Goal: Information Seeking & Learning: Check status

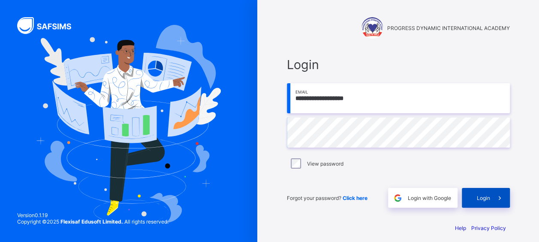
click at [485, 197] on span "Login" at bounding box center [482, 198] width 13 height 6
click at [484, 192] on div "Login" at bounding box center [485, 198] width 48 height 20
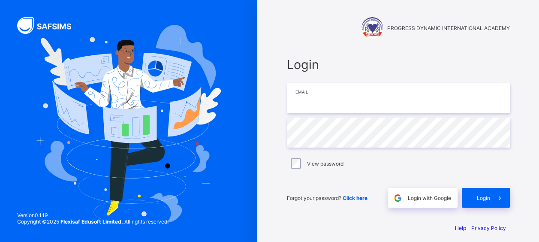
click at [321, 99] on input "email" at bounding box center [398, 98] width 223 height 30
type input "**********"
click at [360, 198] on span "Click here" at bounding box center [354, 198] width 25 height 6
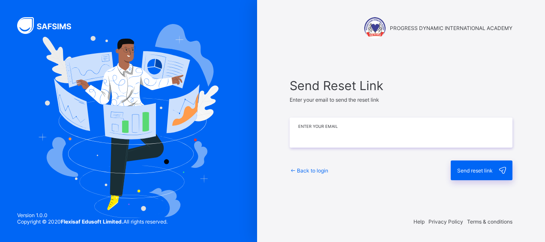
click at [320, 138] on input "email" at bounding box center [401, 132] width 223 height 30
type input "**********"
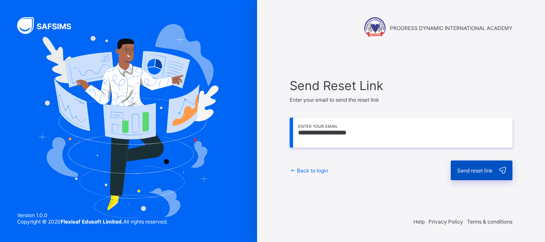
click at [468, 166] on div "Send reset link" at bounding box center [482, 170] width 62 height 20
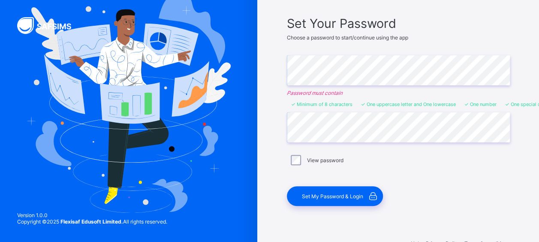
scroll to position [60, 0]
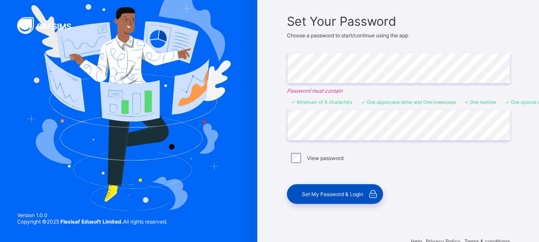
click at [336, 193] on span "Set My Password & Login" at bounding box center [332, 194] width 61 height 6
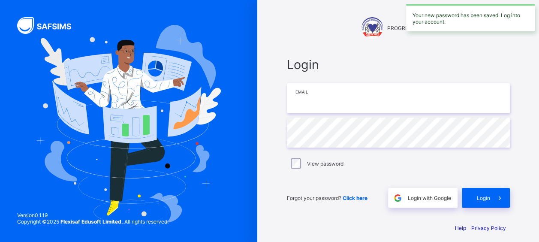
click at [352, 96] on input "email" at bounding box center [398, 98] width 223 height 30
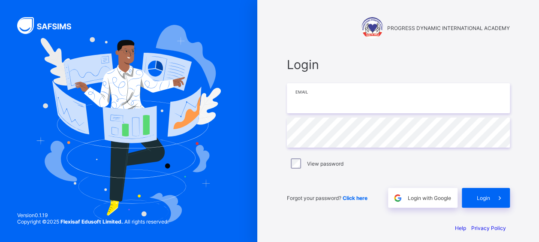
type input "**********"
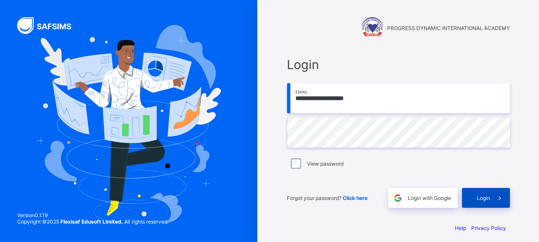
click at [493, 195] on span at bounding box center [500, 198] width 20 height 20
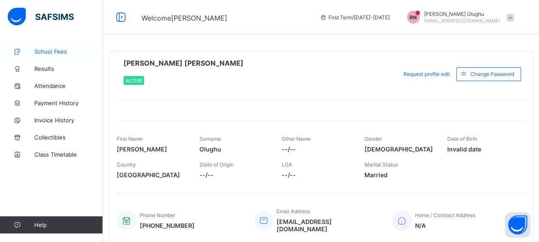
click at [57, 48] on span "School Fees" at bounding box center [68, 51] width 69 height 7
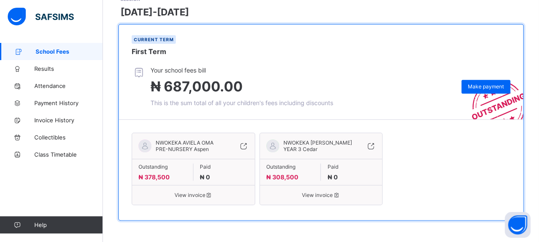
scroll to position [135, 0]
click at [52, 69] on span "Results" at bounding box center [68, 68] width 69 height 7
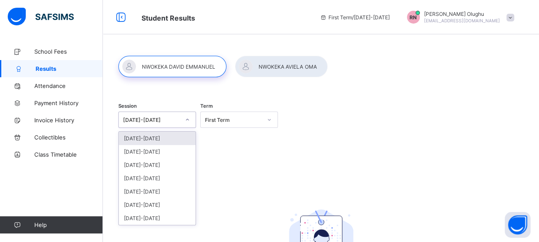
click at [190, 120] on icon at bounding box center [187, 119] width 5 height 9
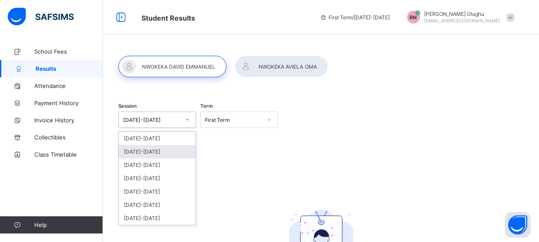
click at [142, 151] on div "[DATE]-[DATE]" at bounding box center [157, 151] width 77 height 13
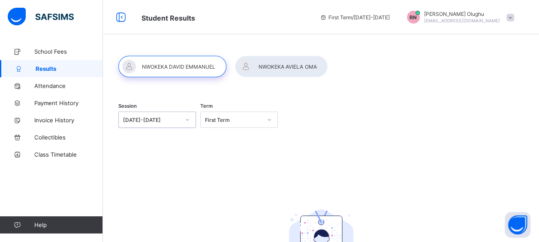
click at [253, 121] on div "First Term" at bounding box center [233, 120] width 57 height 6
click at [238, 161] on div "Third Term" at bounding box center [239, 164] width 77 height 13
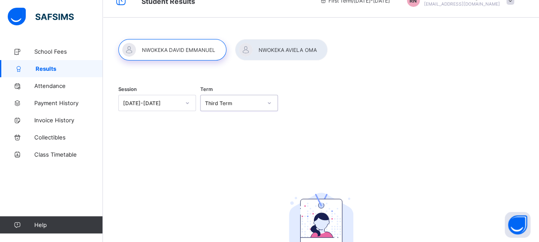
scroll to position [16, 0]
click at [185, 51] on div at bounding box center [172, 50] width 108 height 21
click at [191, 49] on div at bounding box center [172, 50] width 108 height 21
click at [296, 53] on div at bounding box center [281, 50] width 93 height 21
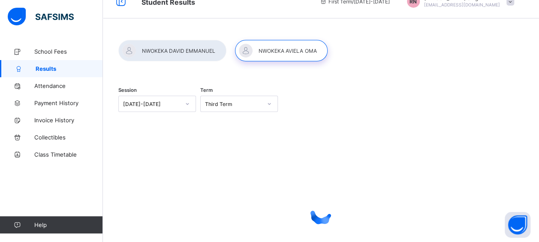
click at [198, 53] on div at bounding box center [172, 50] width 108 height 21
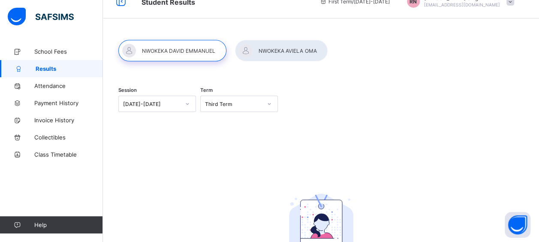
scroll to position [0, 0]
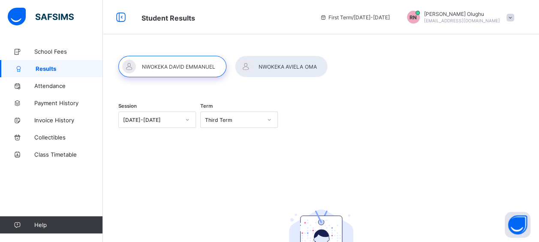
click at [514, 18] on span at bounding box center [510, 18] width 8 height 8
click at [409, 65] on div at bounding box center [320, 66] width 405 height 21
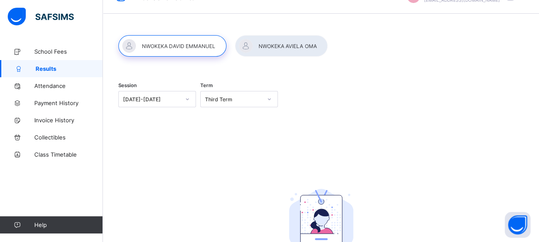
scroll to position [20, 0]
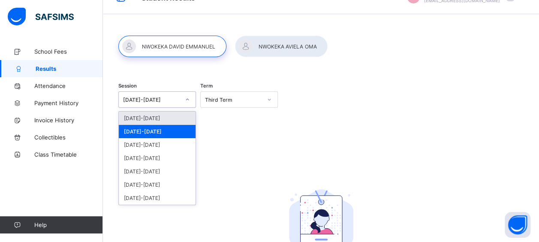
click at [189, 99] on icon at bounding box center [187, 99] width 5 height 9
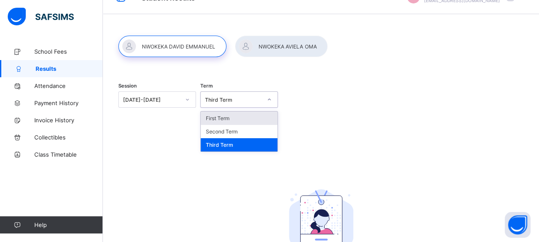
click at [271, 99] on icon at bounding box center [269, 100] width 3 height 2
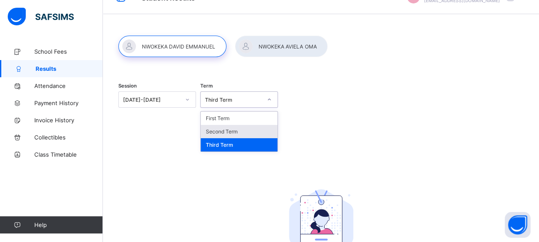
click at [237, 130] on div "Second Term" at bounding box center [239, 131] width 77 height 13
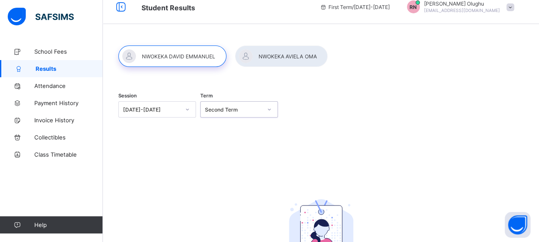
scroll to position [0, 0]
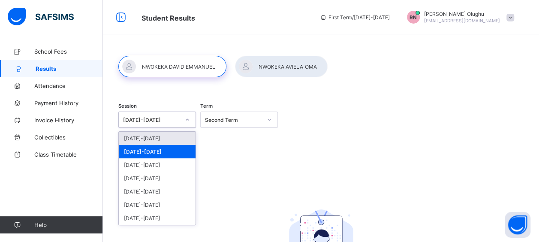
click at [190, 120] on icon at bounding box center [187, 119] width 5 height 9
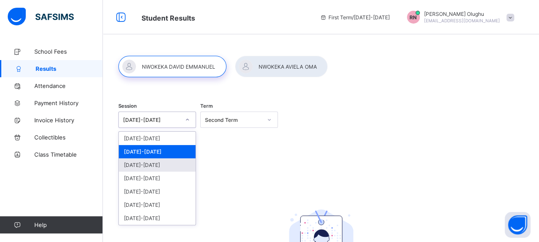
click at [145, 163] on div "[DATE]-[DATE]" at bounding box center [157, 164] width 77 height 13
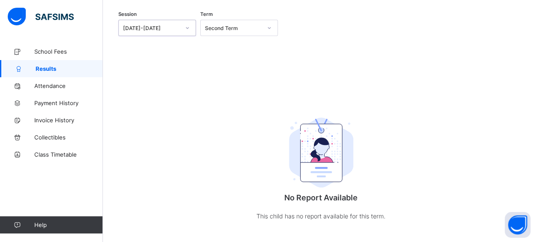
scroll to position [102, 0]
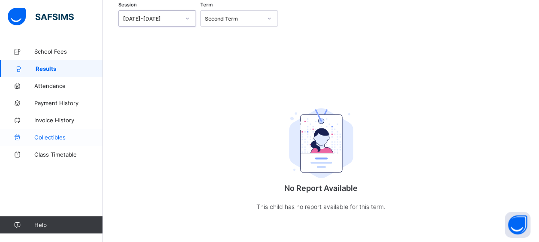
click at [47, 135] on span "Collectibles" at bounding box center [68, 137] width 69 height 7
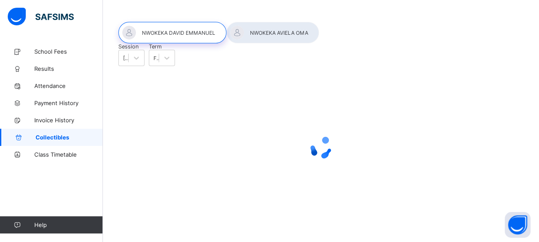
scroll to position [74, 0]
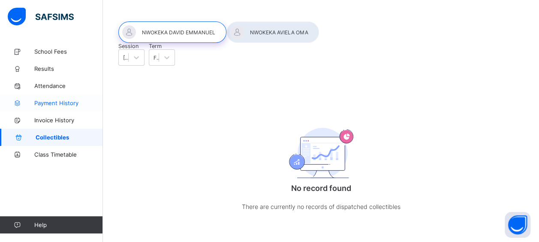
click at [60, 102] on span "Payment History" at bounding box center [68, 102] width 69 height 7
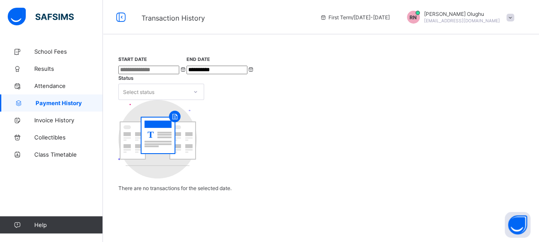
scroll to position [24, 0]
click at [247, 66] on input "**********" at bounding box center [216, 70] width 61 height 9
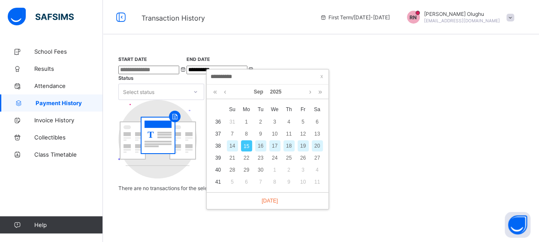
click at [175, 79] on div "**********" at bounding box center [320, 123] width 405 height 135
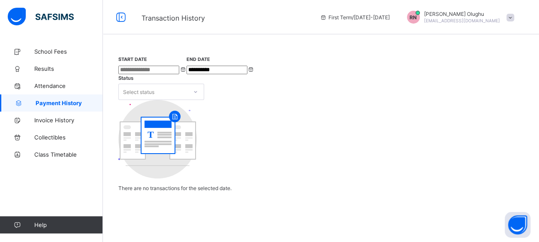
scroll to position [0, 0]
